Goal: Task Accomplishment & Management: Use online tool/utility

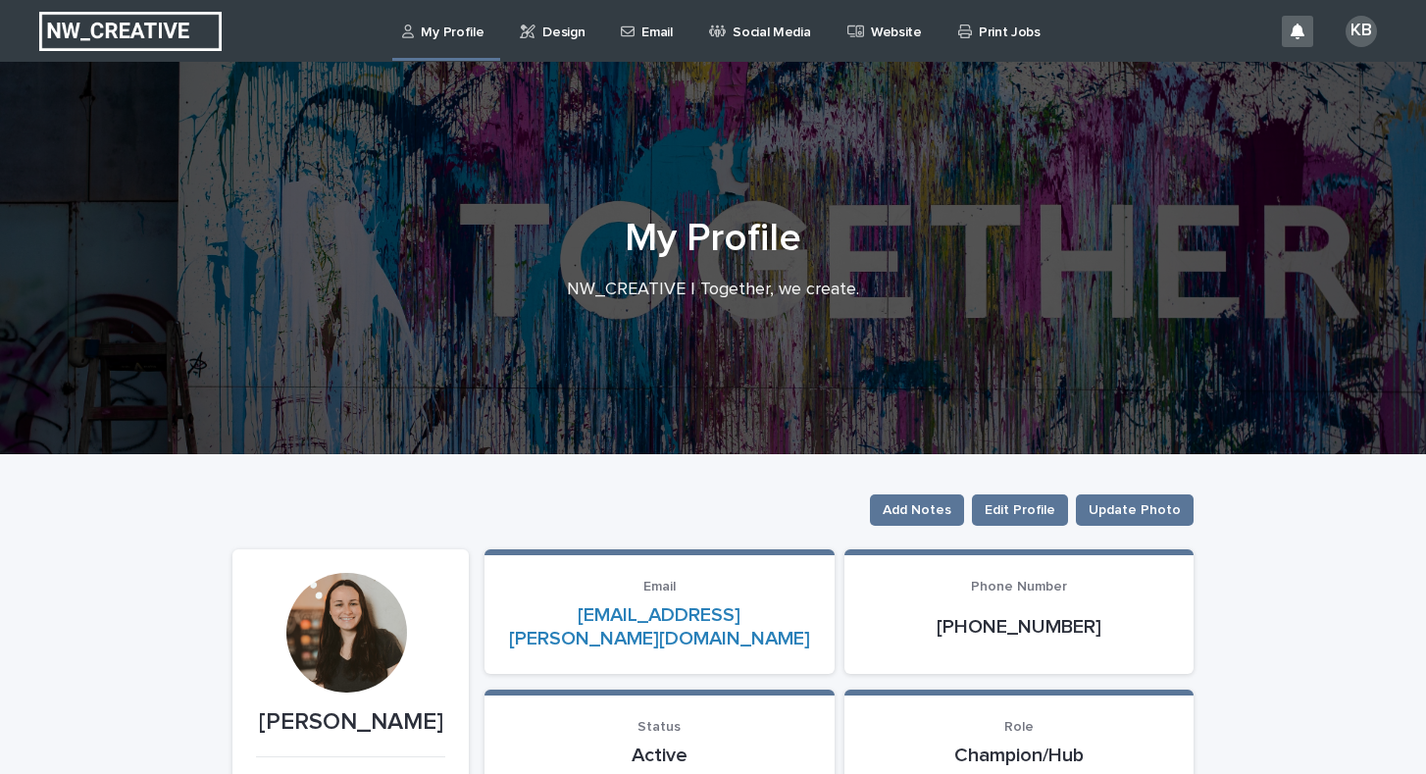
click at [554, 37] on p "Design" at bounding box center [564, 20] width 42 height 41
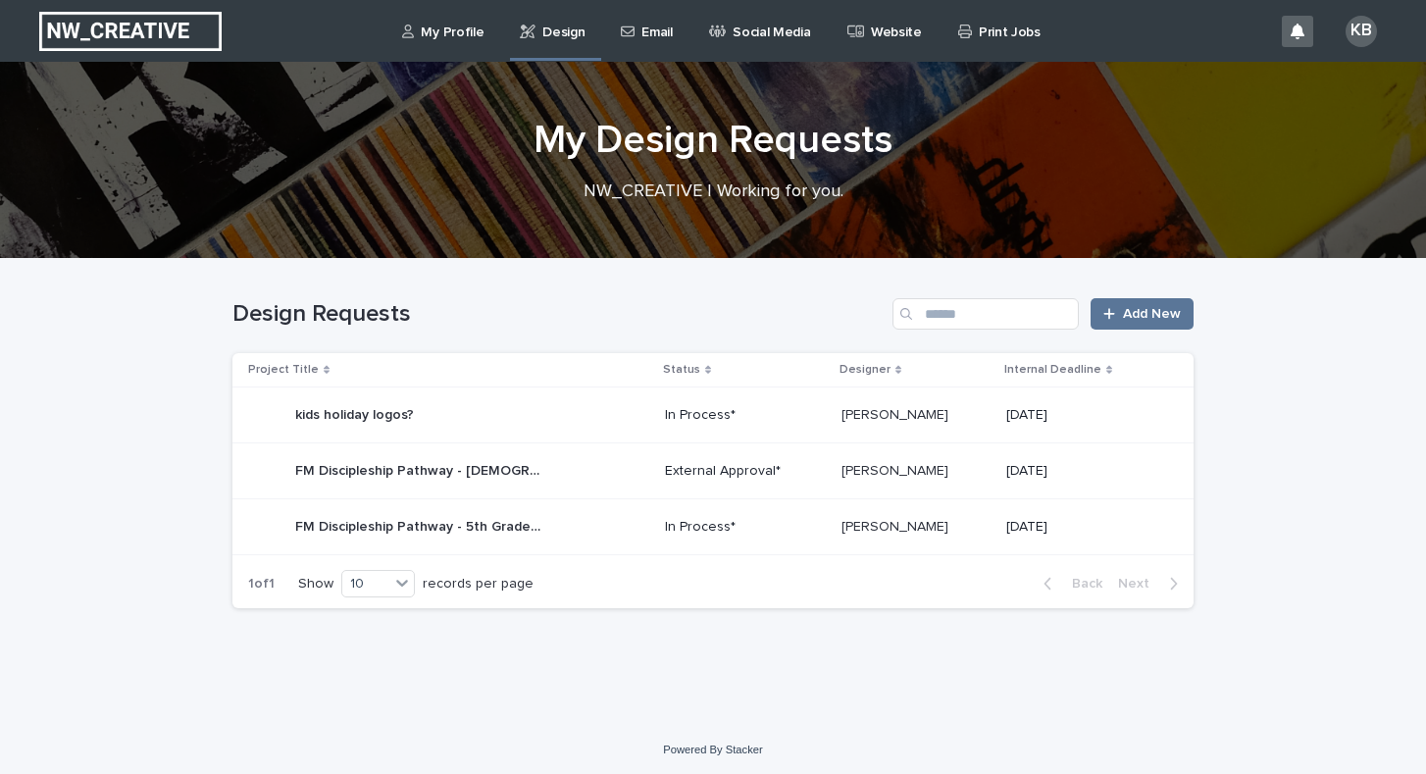
click at [608, 479] on div "FM Discipleship Pathway - [DEMOGRAPHIC_DATA] Gifting "invite" template FM Disci…" at bounding box center [448, 470] width 401 height 39
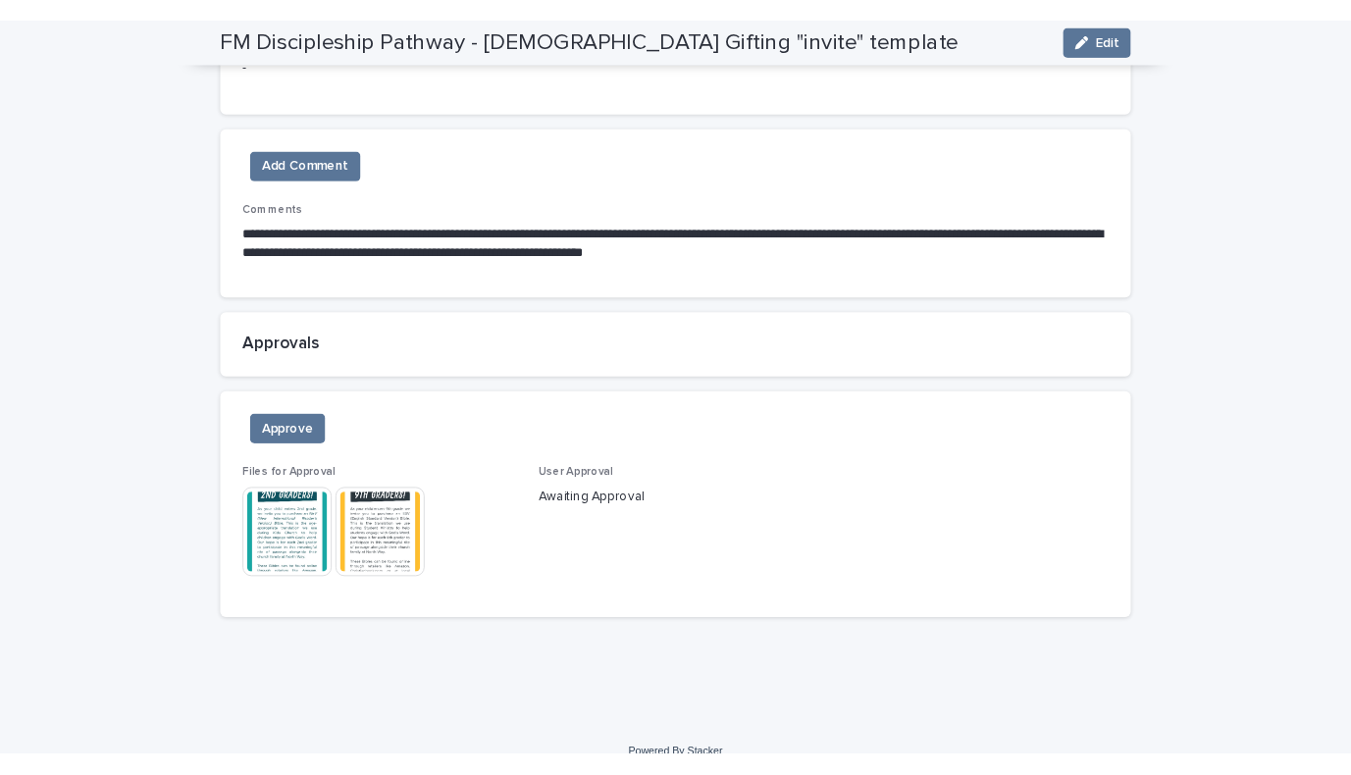
scroll to position [1890, 0]
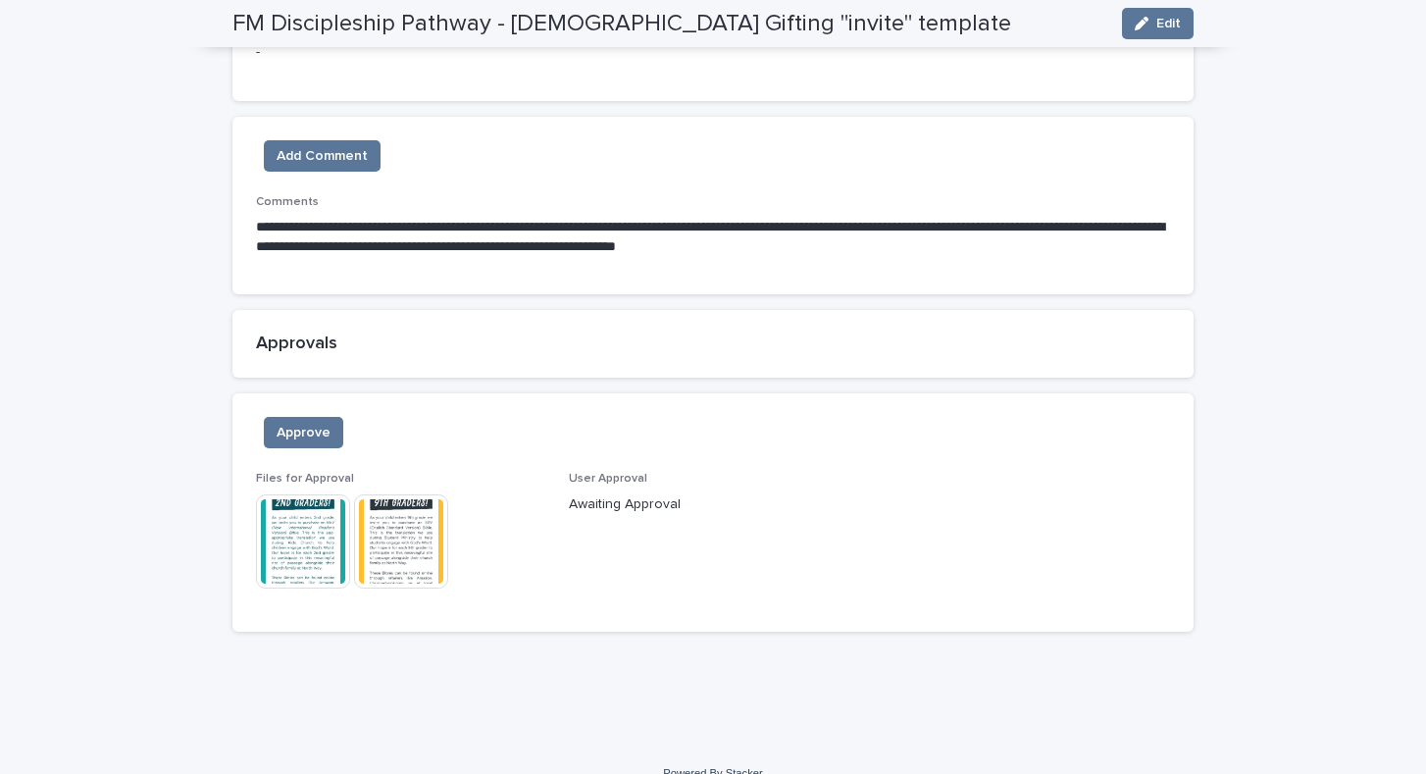
click at [313, 497] on img at bounding box center [303, 541] width 94 height 94
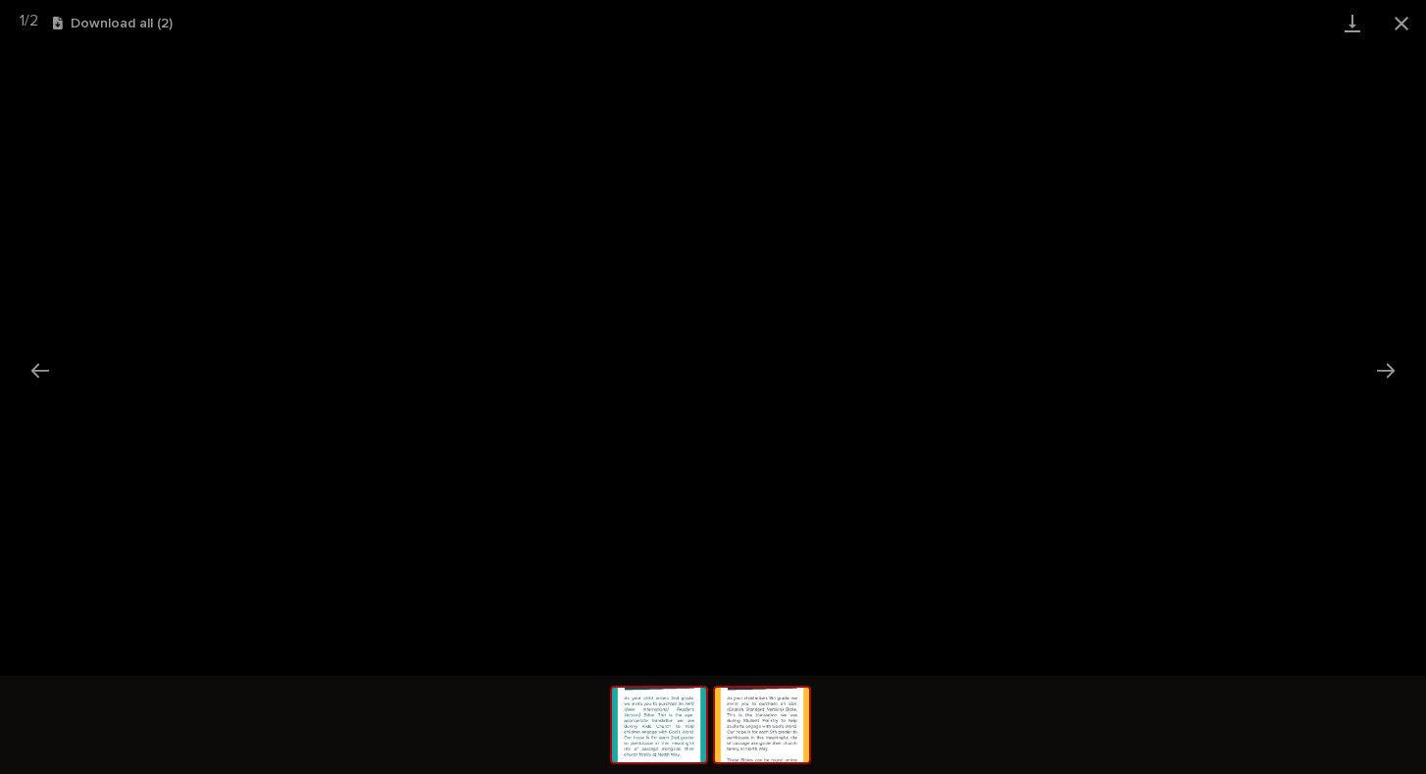
click at [776, 701] on img at bounding box center [762, 725] width 94 height 75
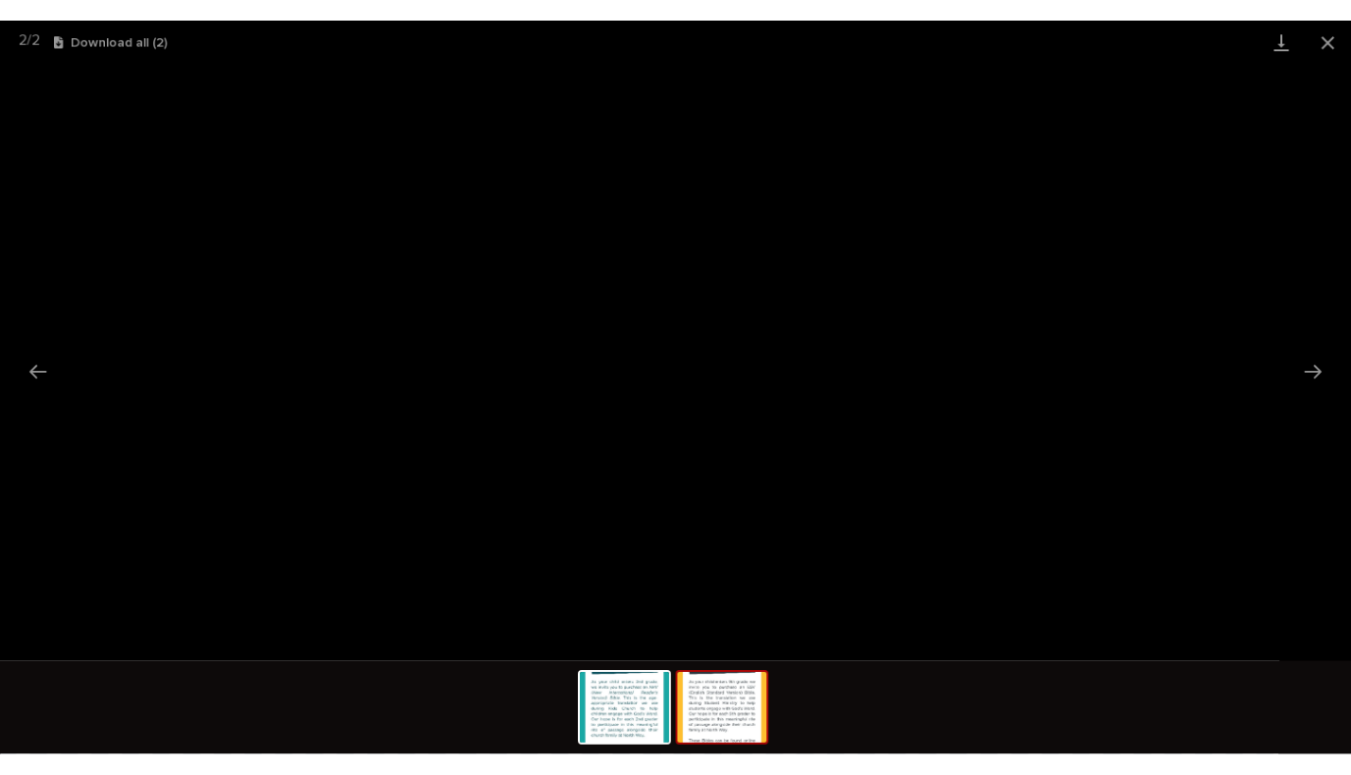
scroll to position [1889, 0]
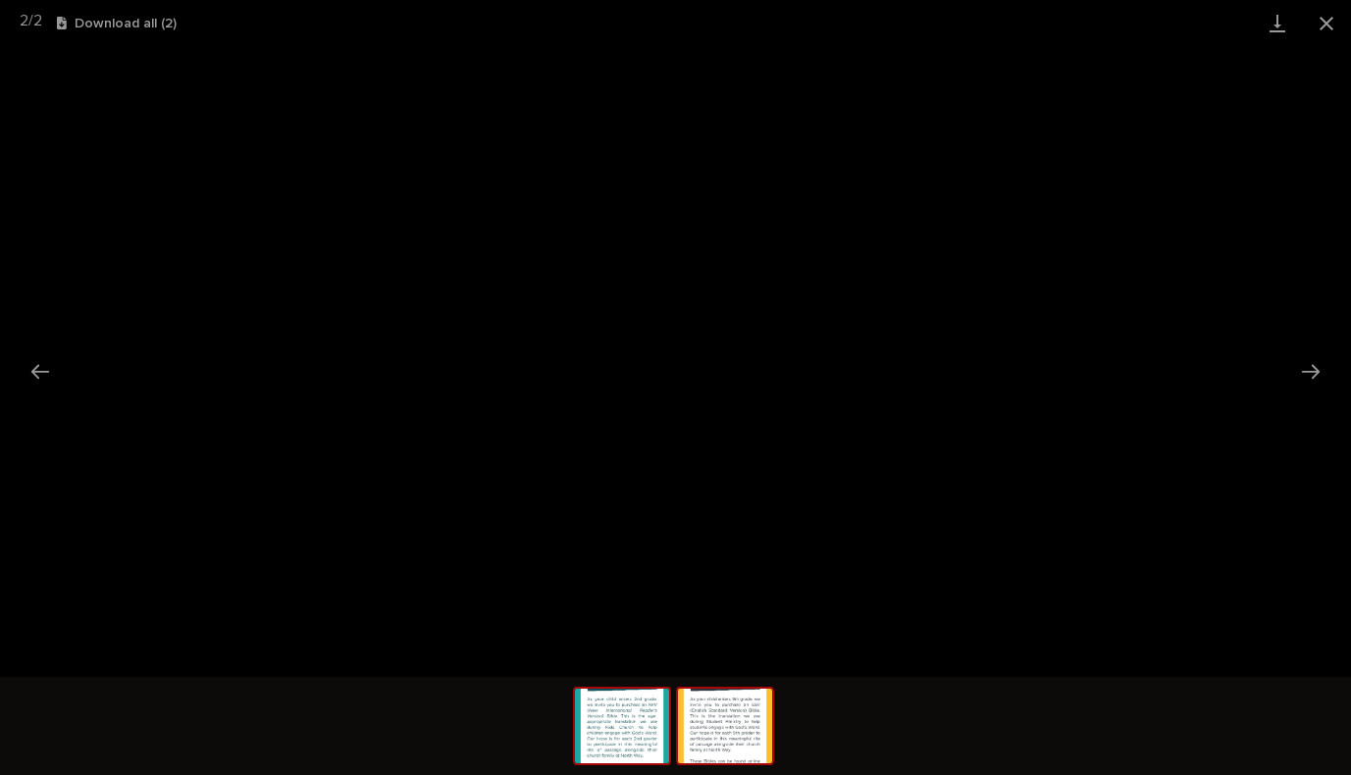
click at [599, 718] on img at bounding box center [622, 726] width 94 height 75
click at [731, 718] on img at bounding box center [725, 726] width 94 height 75
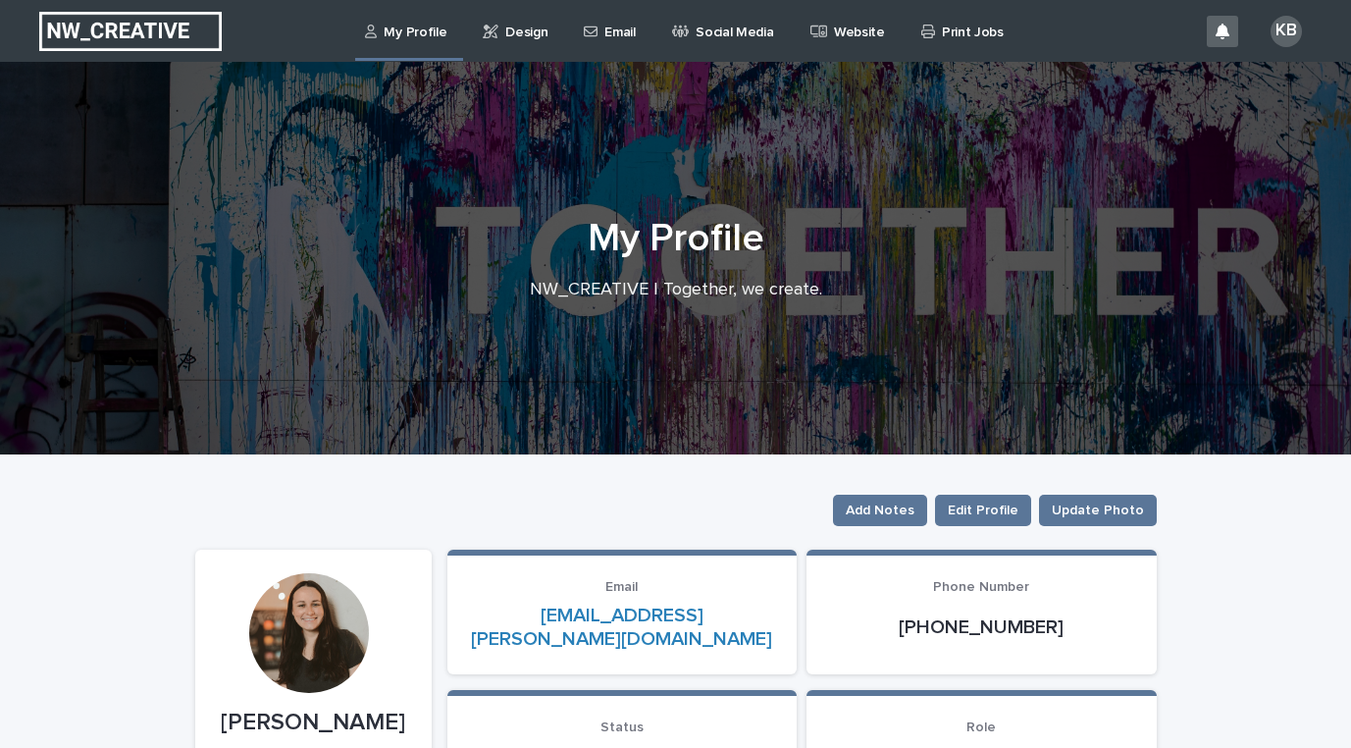
click at [525, 39] on p "Design" at bounding box center [526, 20] width 42 height 41
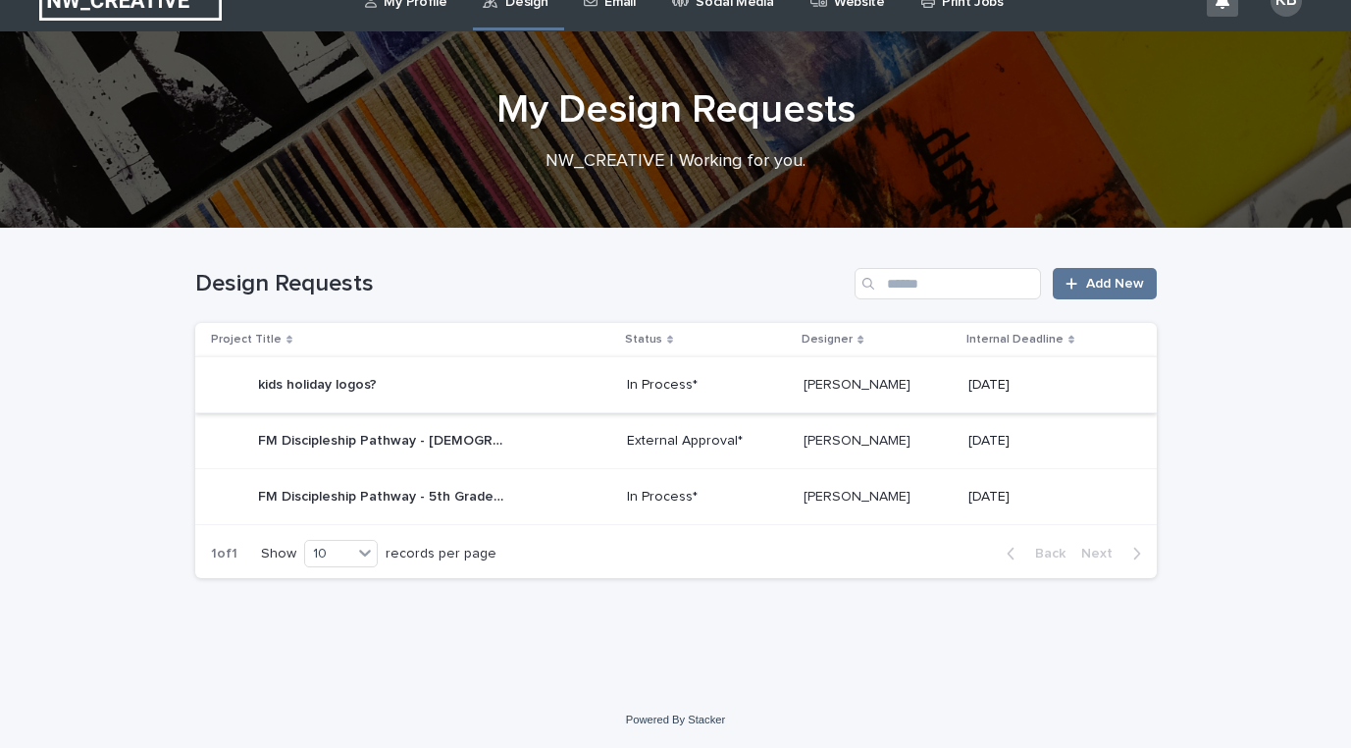
scroll to position [29, 0]
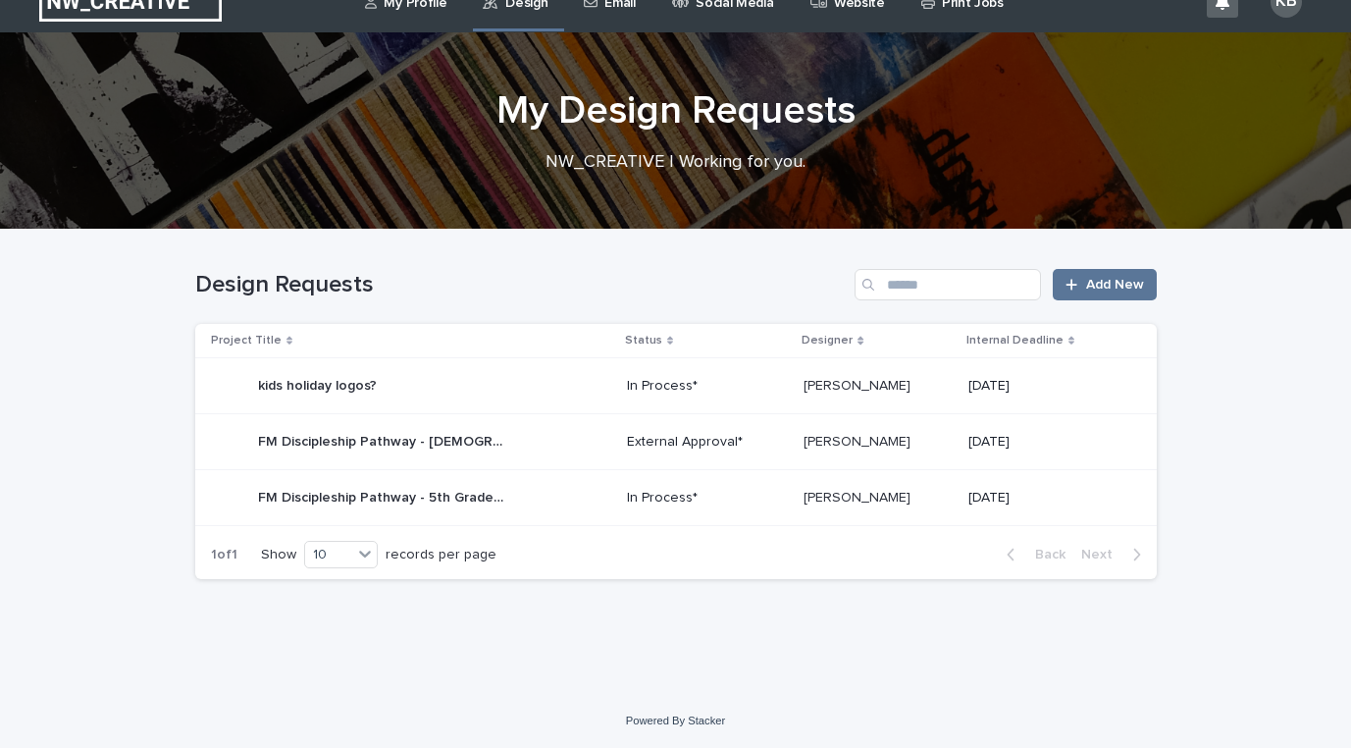
click at [696, 438] on p "External Approval*" at bounding box center [707, 442] width 161 height 17
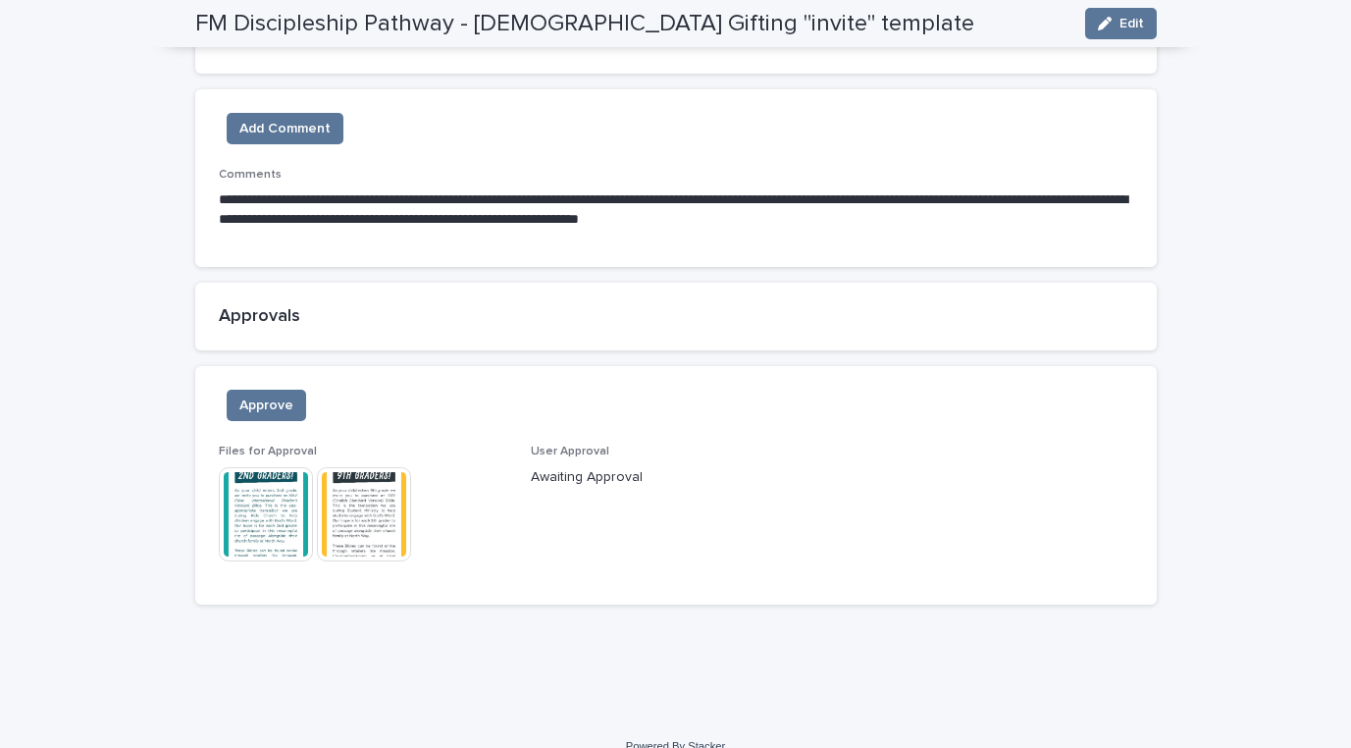
scroll to position [1917, 0]
click at [270, 494] on img at bounding box center [266, 515] width 94 height 94
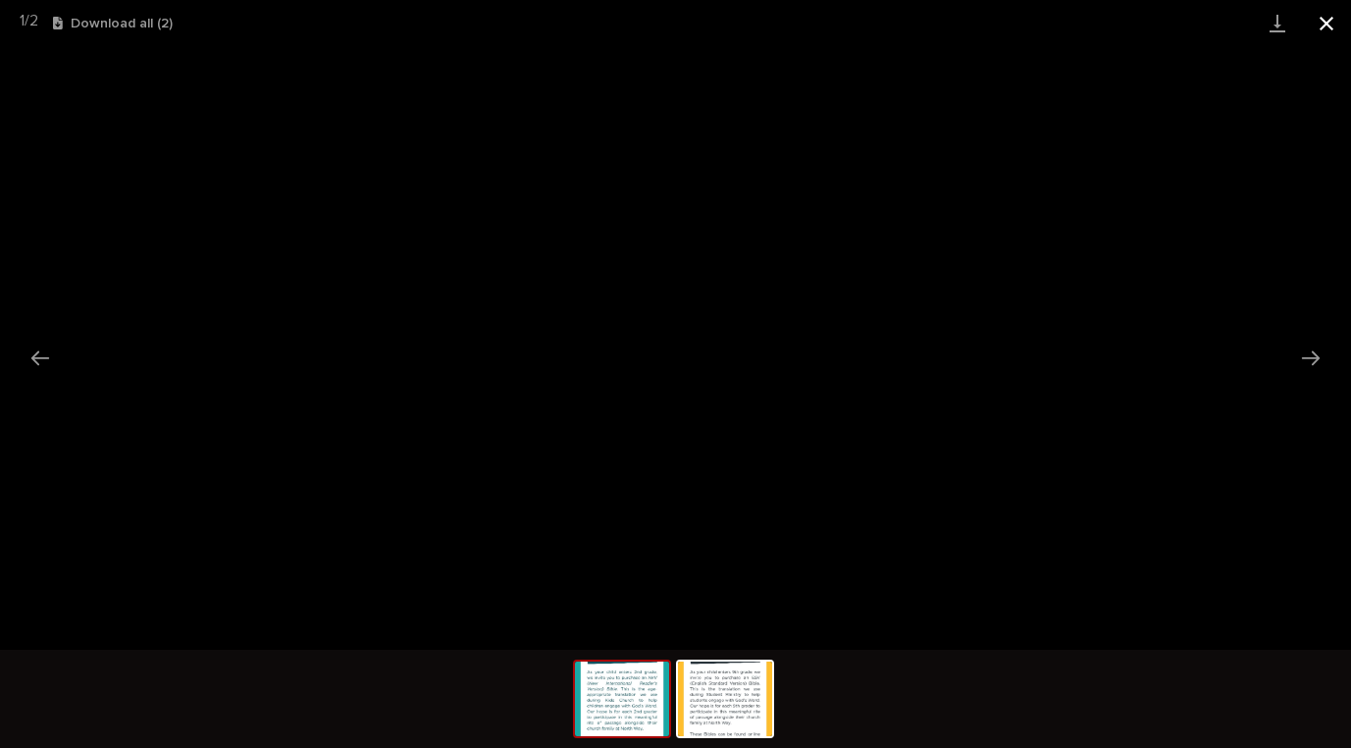
click at [1331, 18] on button "Close gallery" at bounding box center [1326, 23] width 49 height 46
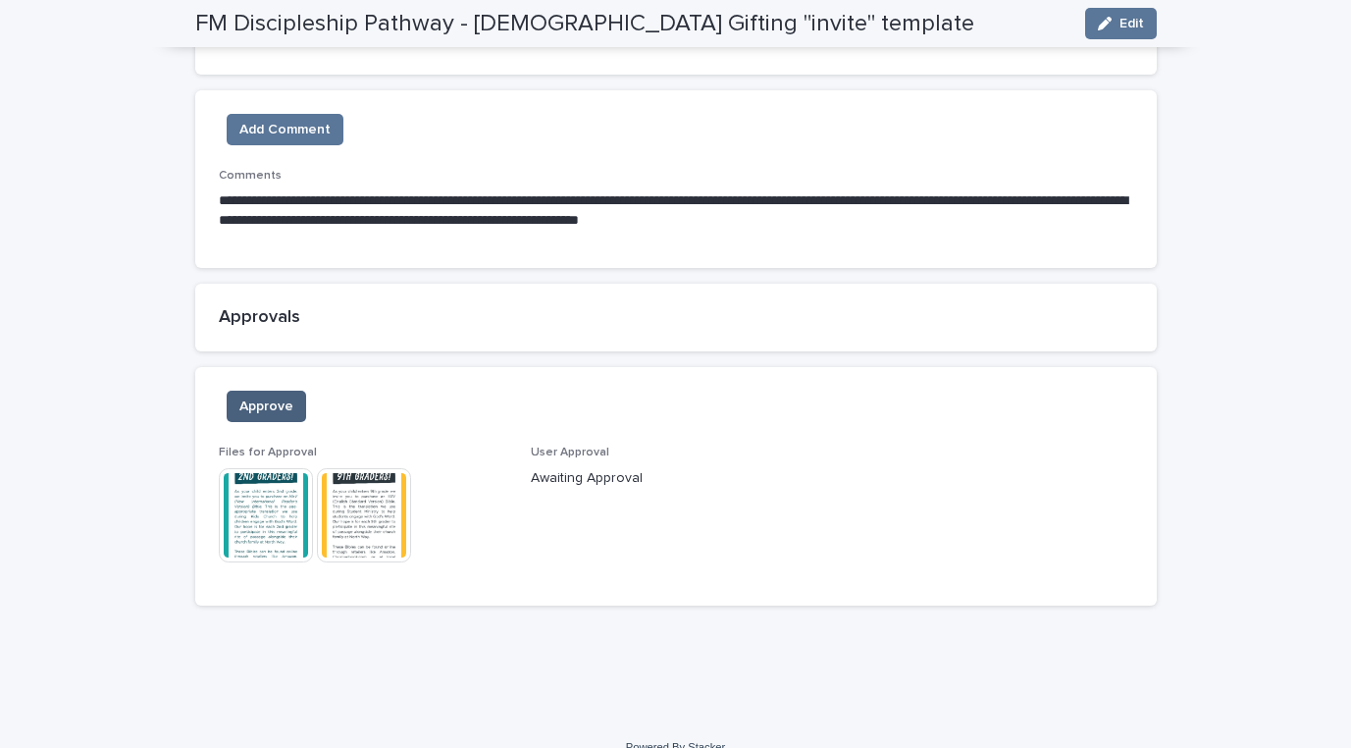
click at [254, 396] on span "Approve" at bounding box center [266, 406] width 54 height 20
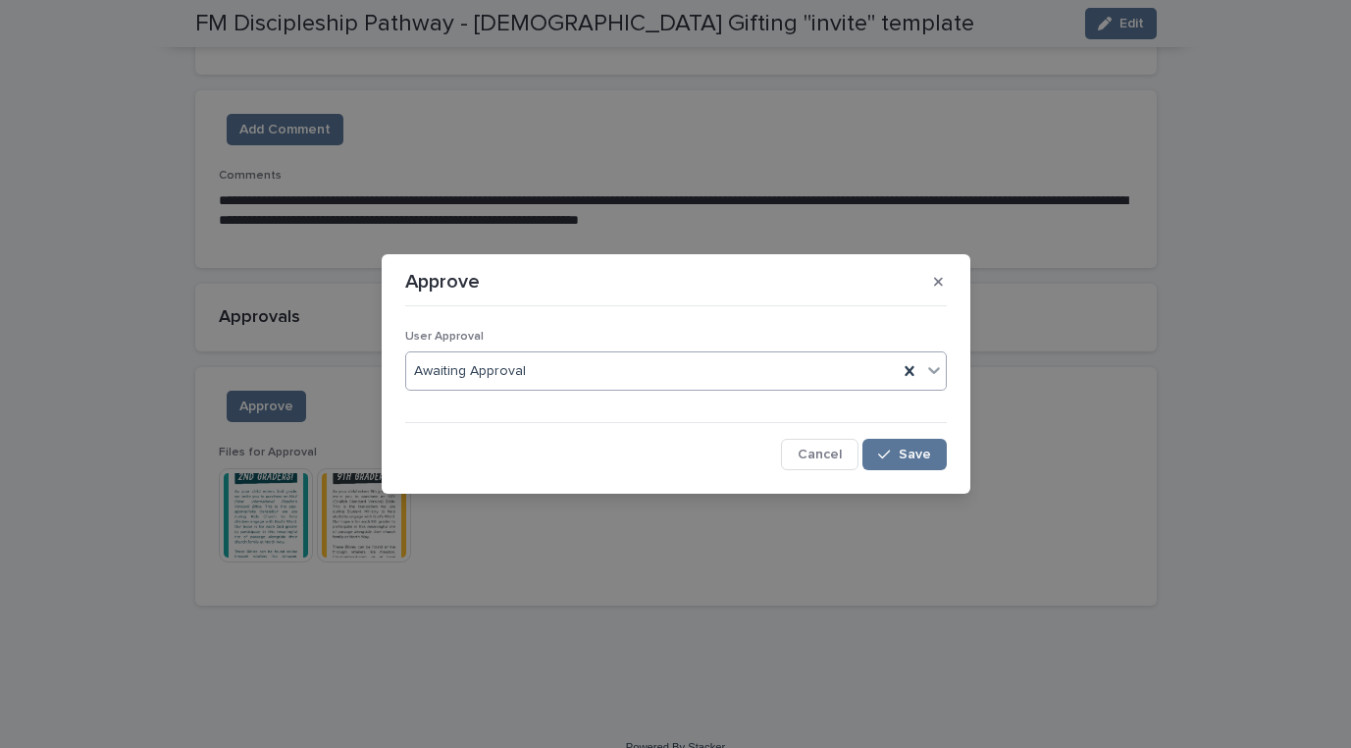
click at [528, 365] on div "Awaiting Approval" at bounding box center [651, 371] width 491 height 32
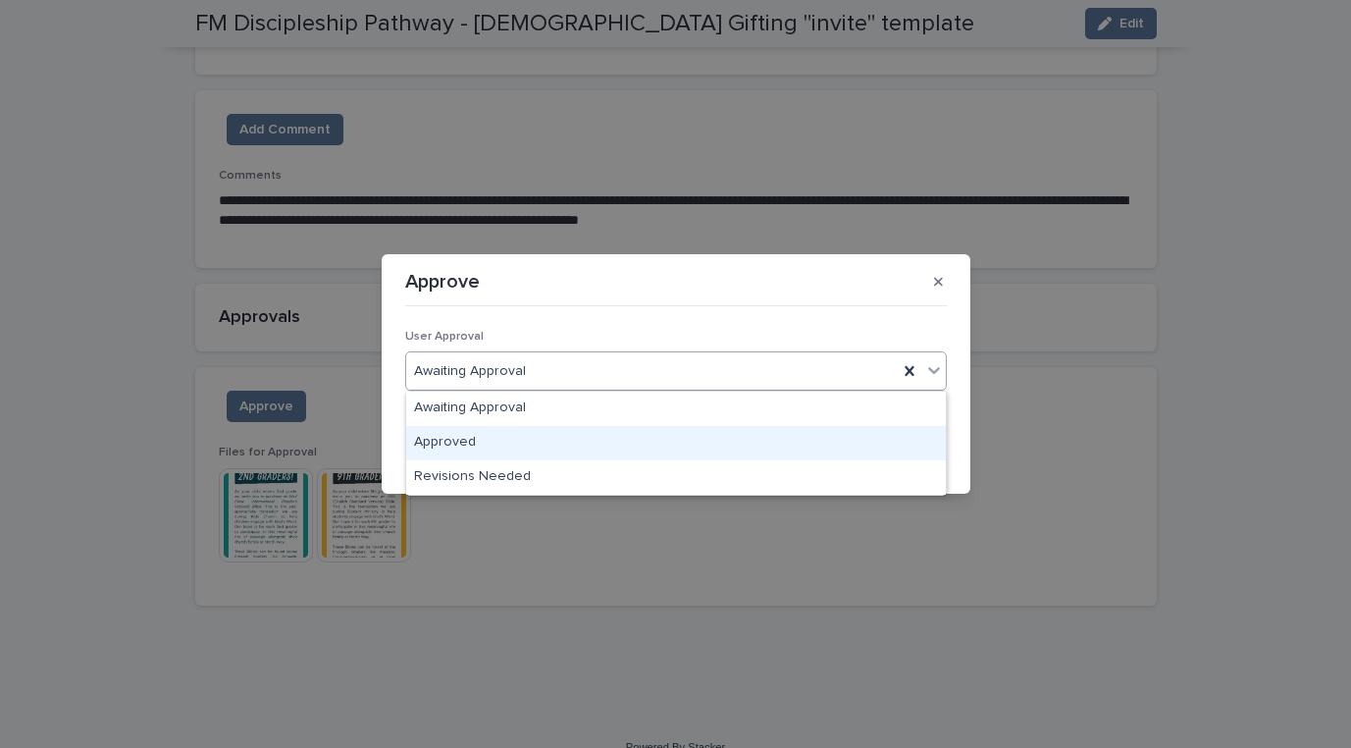
click at [519, 435] on div "Approved" at bounding box center [676, 443] width 540 height 34
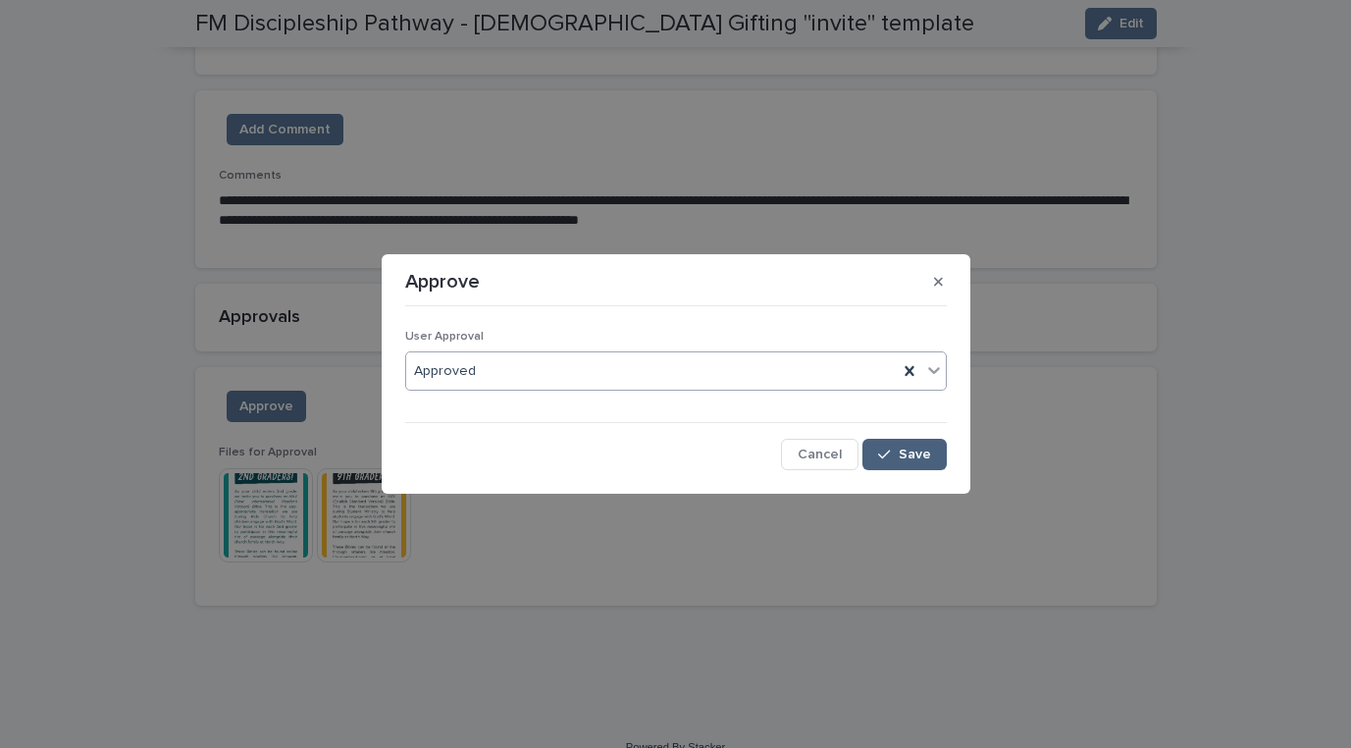
click at [884, 453] on icon "button" at bounding box center [884, 454] width 12 height 14
